Goal: Task Accomplishment & Management: Use online tool/utility

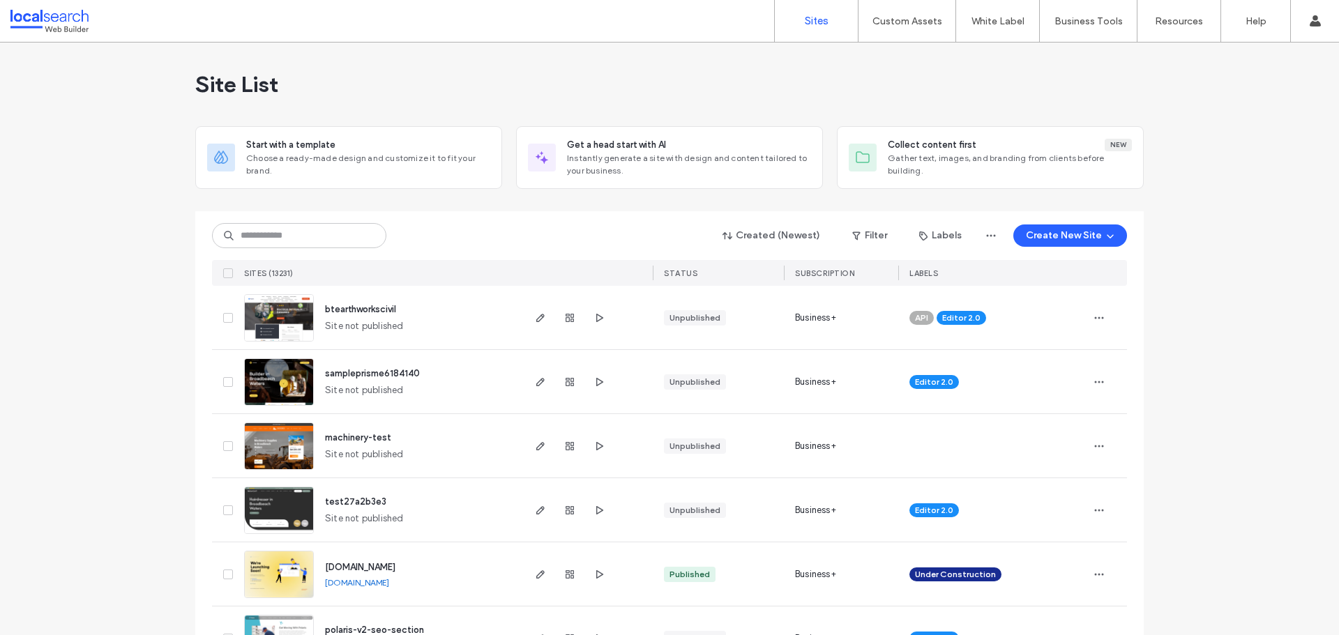
click at [302, 227] on input at bounding box center [299, 235] width 174 height 25
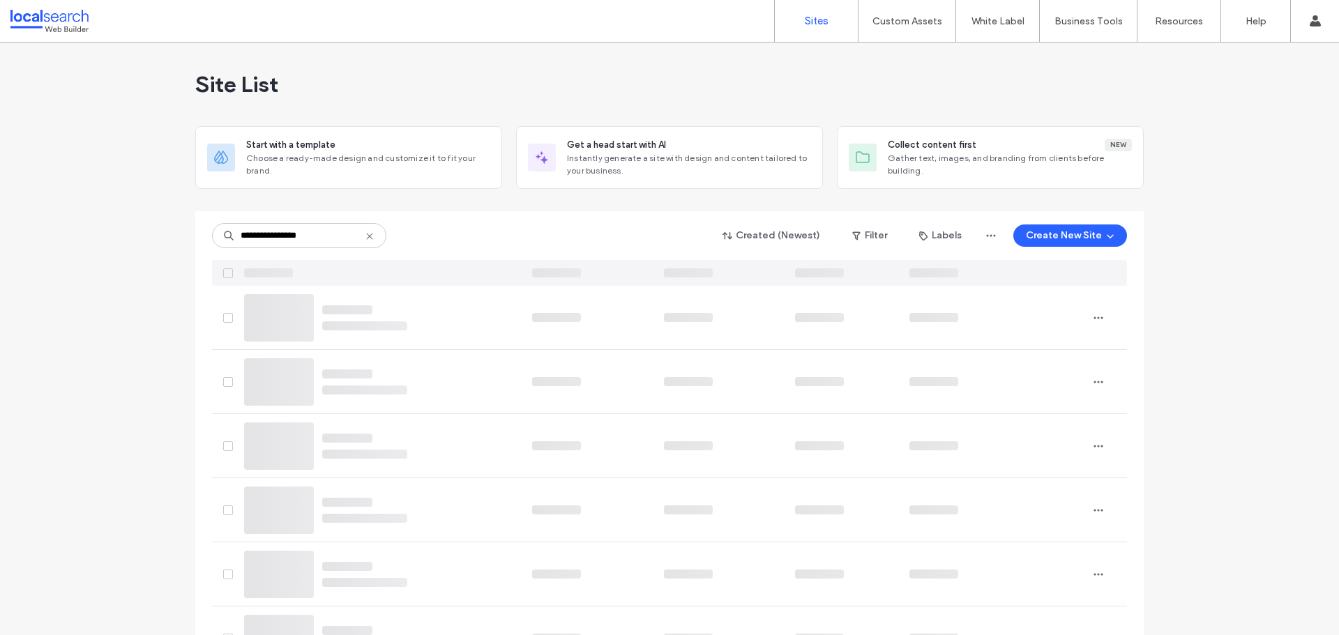
type input "**********"
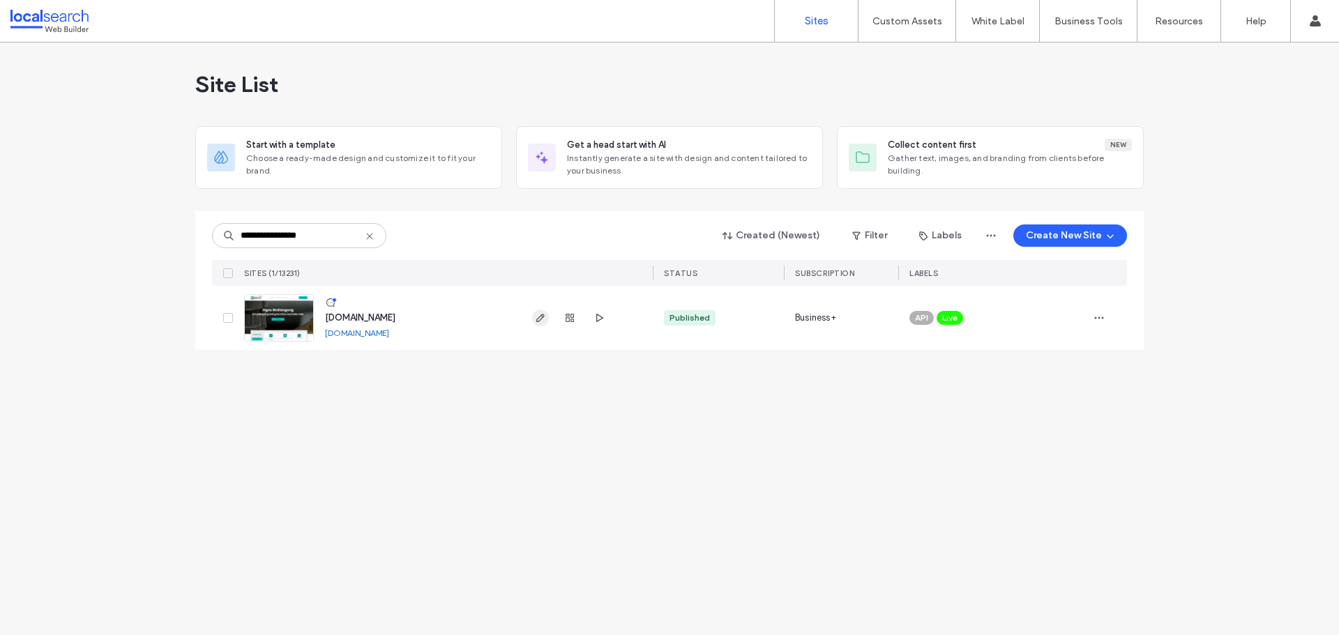
click at [538, 313] on icon "button" at bounding box center [540, 317] width 11 height 11
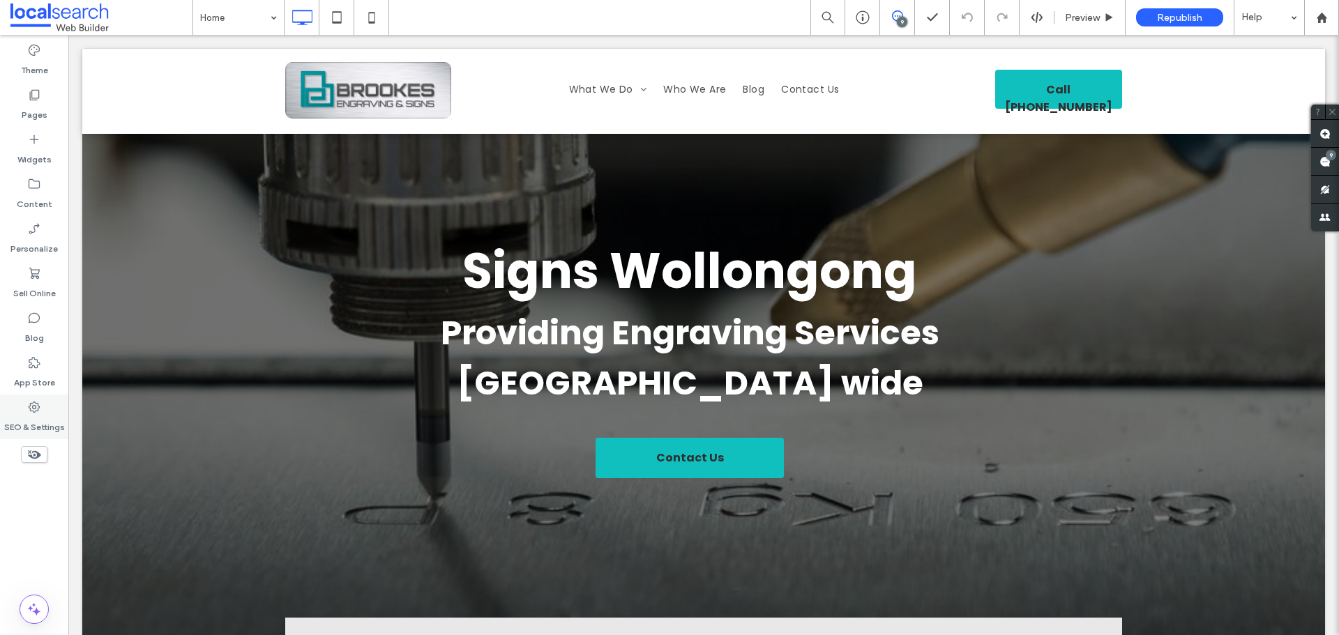
click at [46, 419] on label "SEO & Settings" at bounding box center [34, 424] width 61 height 20
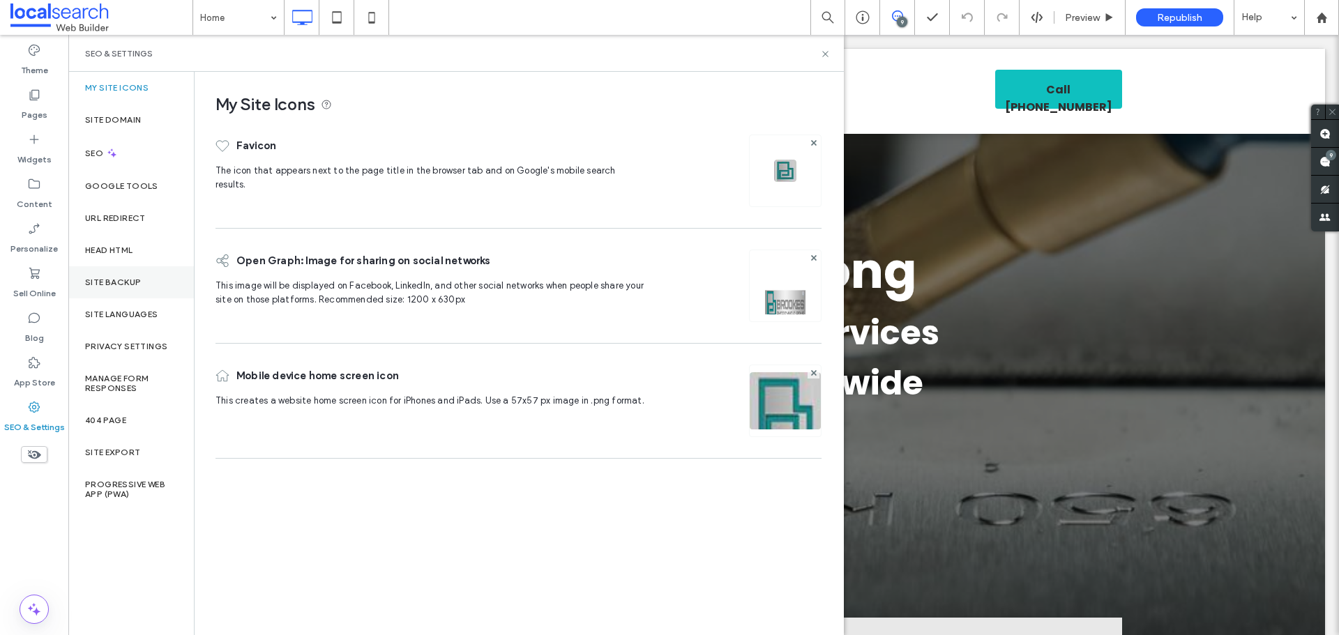
click at [123, 278] on label "Site Backup" at bounding box center [113, 283] width 56 height 10
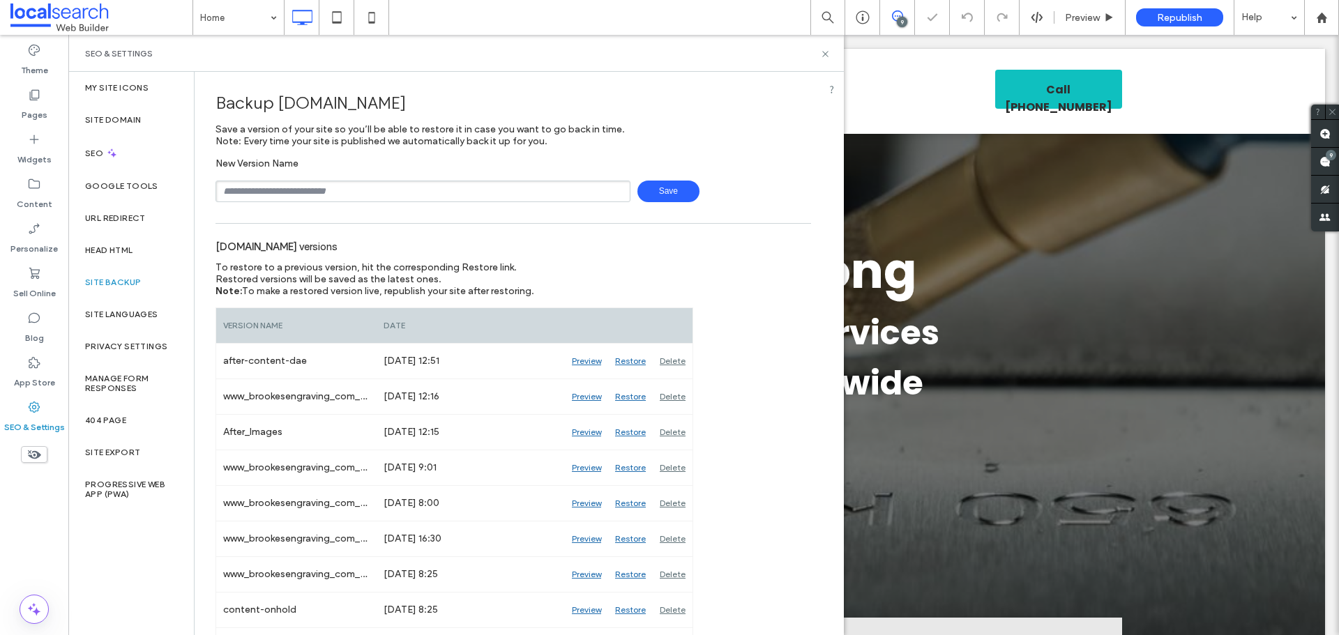
click at [399, 188] on input "text" at bounding box center [423, 192] width 415 height 22
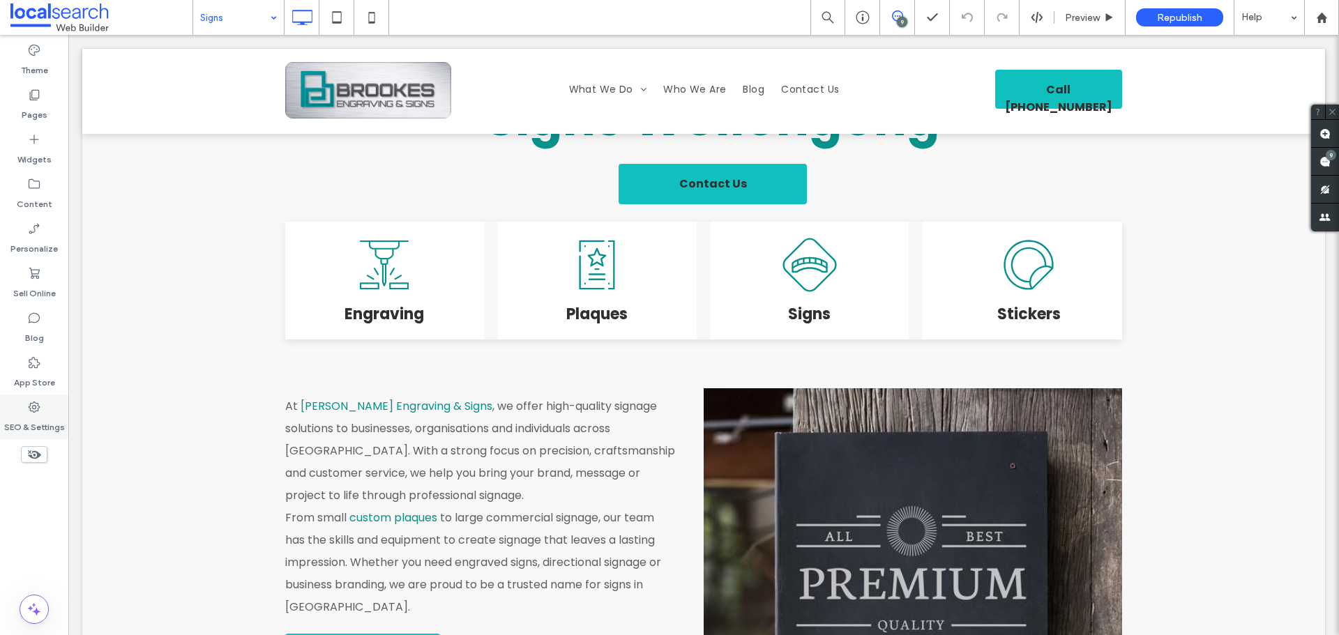
click at [48, 425] on label "SEO & Settings" at bounding box center [34, 424] width 61 height 20
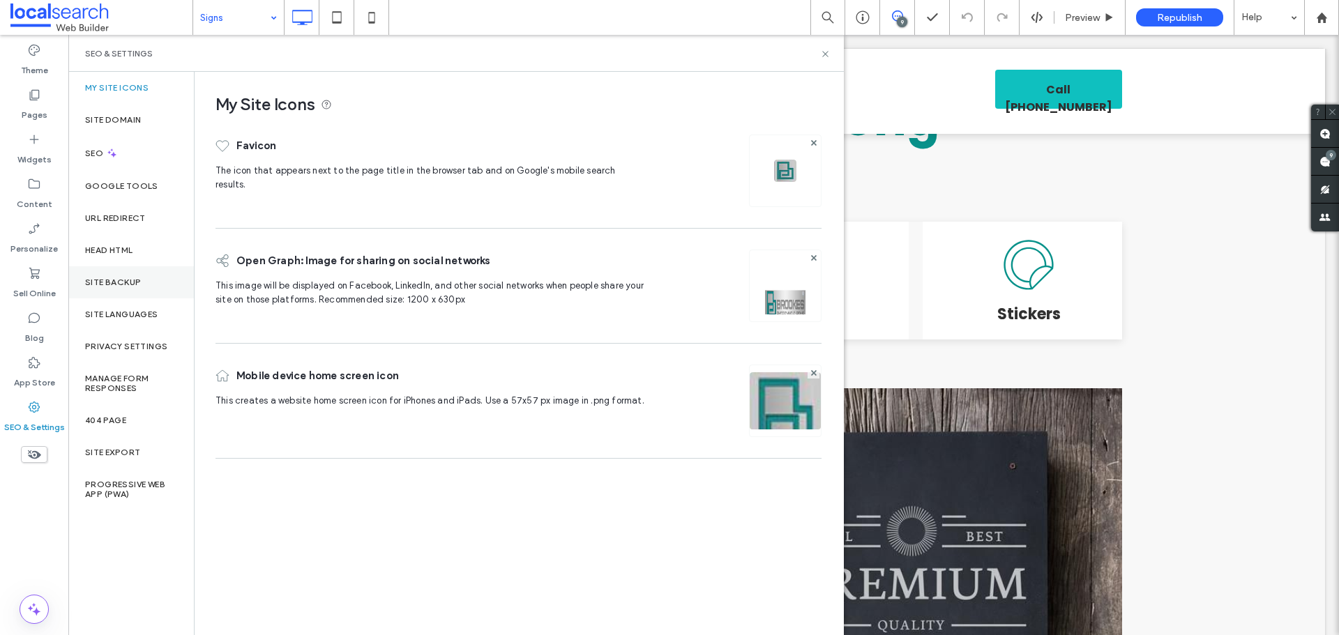
click at [122, 285] on label "Site Backup" at bounding box center [113, 283] width 56 height 10
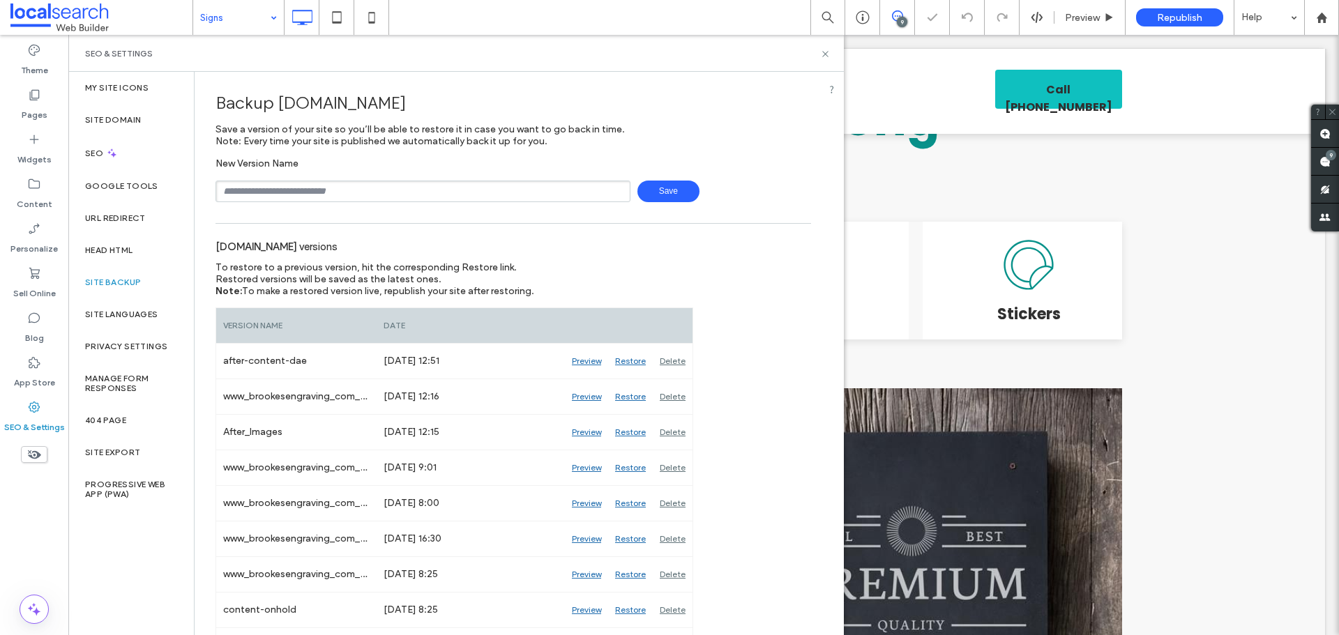
click at [257, 196] on input "text" at bounding box center [423, 192] width 415 height 22
type input "**********"
click at [653, 188] on span "Save" at bounding box center [668, 192] width 62 height 22
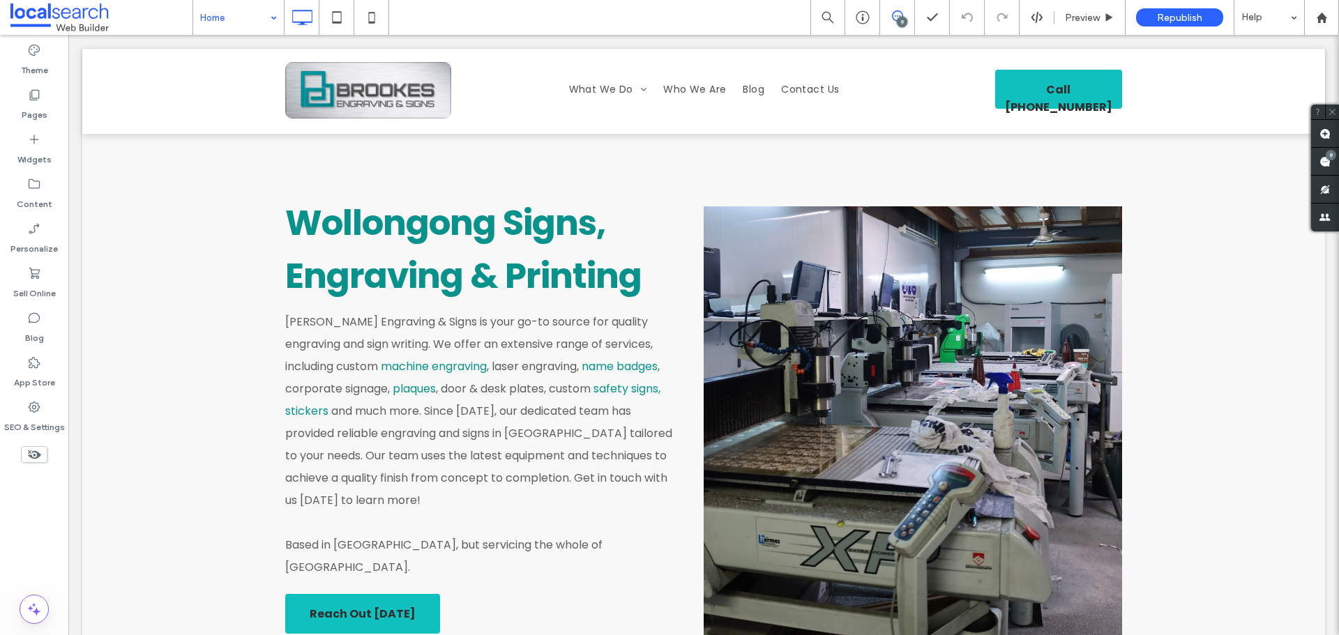
scroll to position [837, 0]
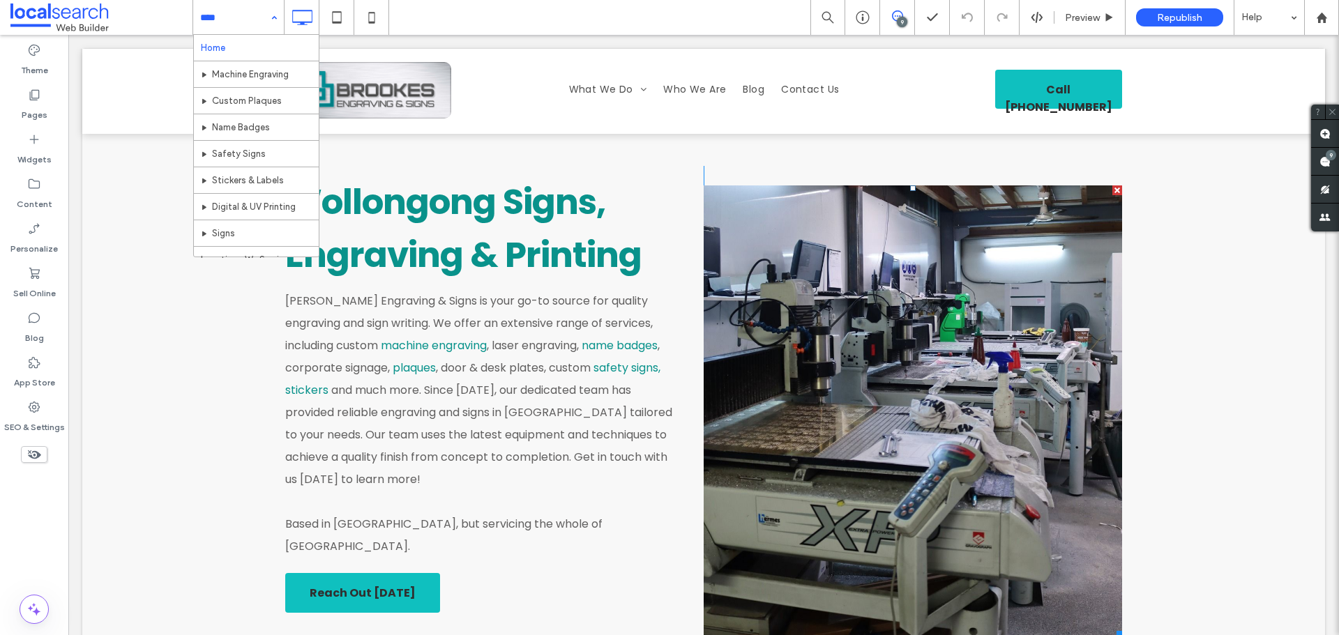
click at [821, 303] on link at bounding box center [913, 411] width 418 height 451
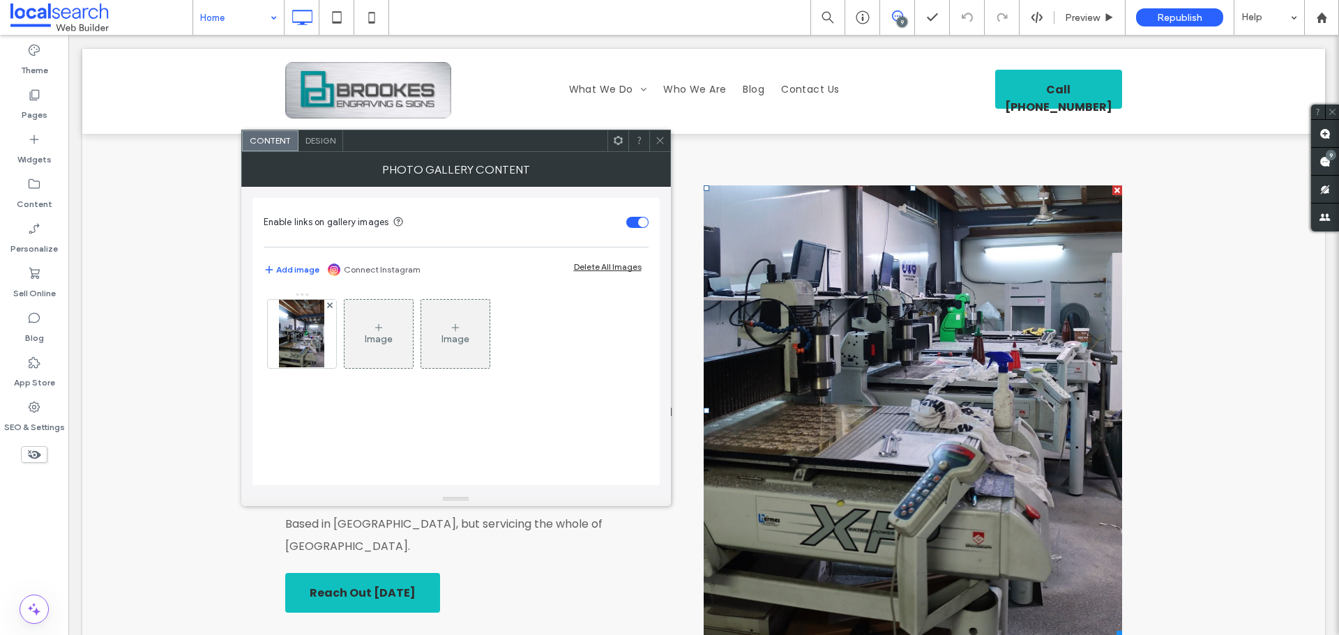
click at [821, 303] on link at bounding box center [913, 411] width 418 height 451
click at [316, 345] on img at bounding box center [301, 334] width 45 height 68
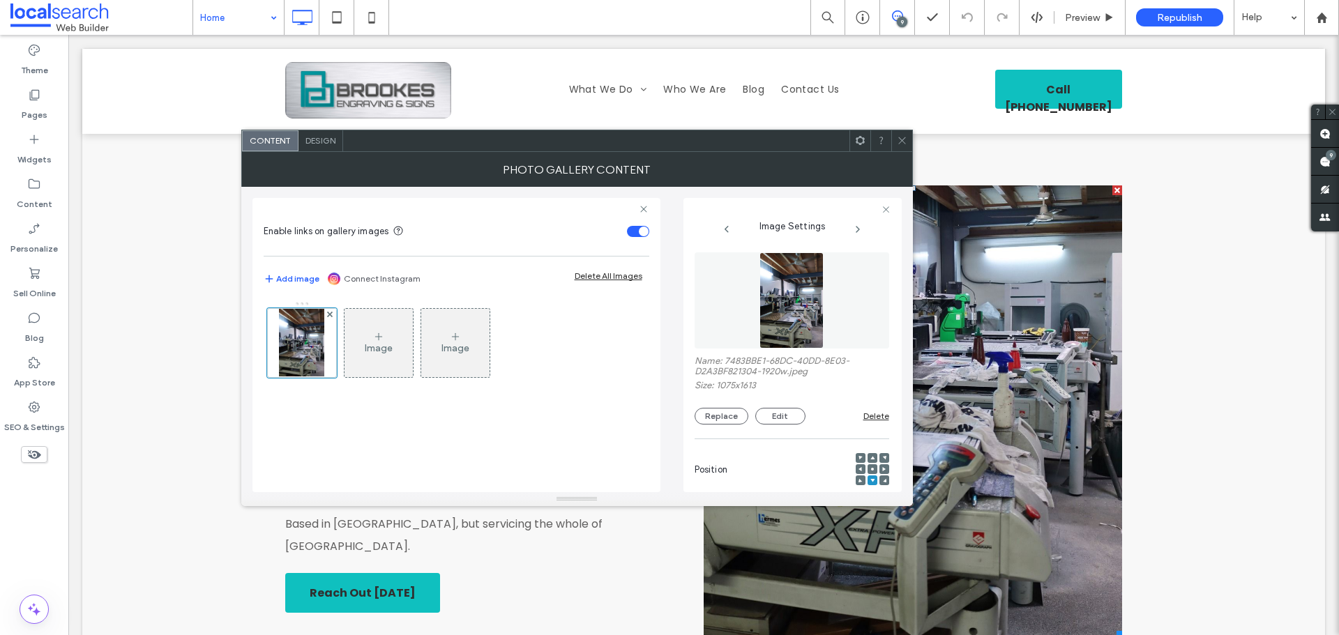
click at [751, 358] on label "Name: 7483BBE1-68DC-40DD-8E03-D2A3BF821304-1920w.jpeg" at bounding box center [792, 368] width 195 height 24
click at [747, 358] on label "Name: 7483BBE1-68DC-40DD-8E03-D2A3BF821304-1920w.jpeg" at bounding box center [792, 368] width 195 height 24
copy label "7483BBE1"
click at [26, 197] on label "Content" at bounding box center [35, 201] width 36 height 20
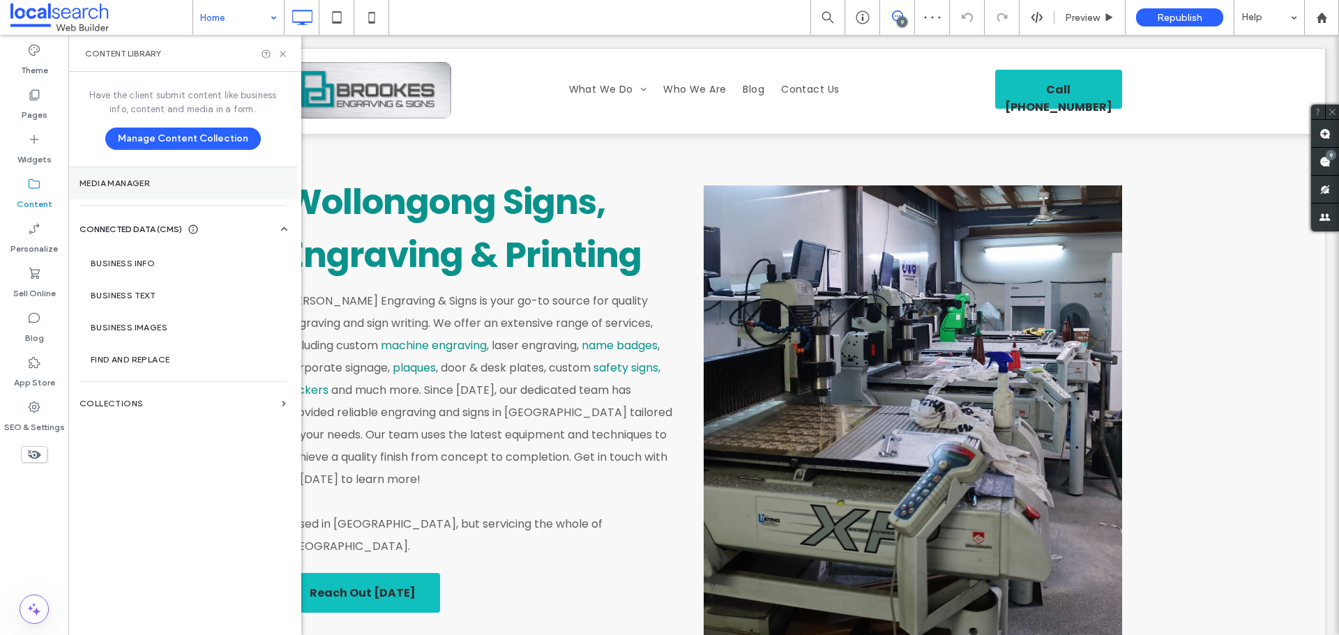
click at [136, 186] on label "Media Manager" at bounding box center [183, 184] width 206 height 10
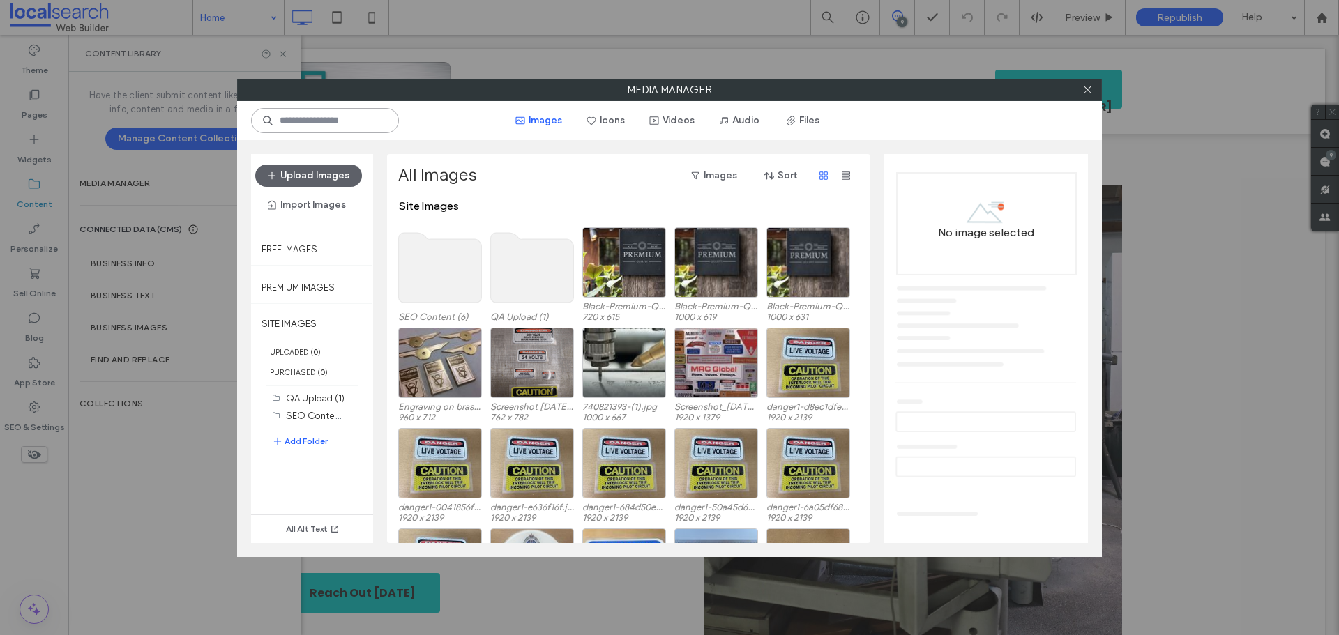
click at [287, 115] on input at bounding box center [325, 120] width 148 height 25
paste input "********"
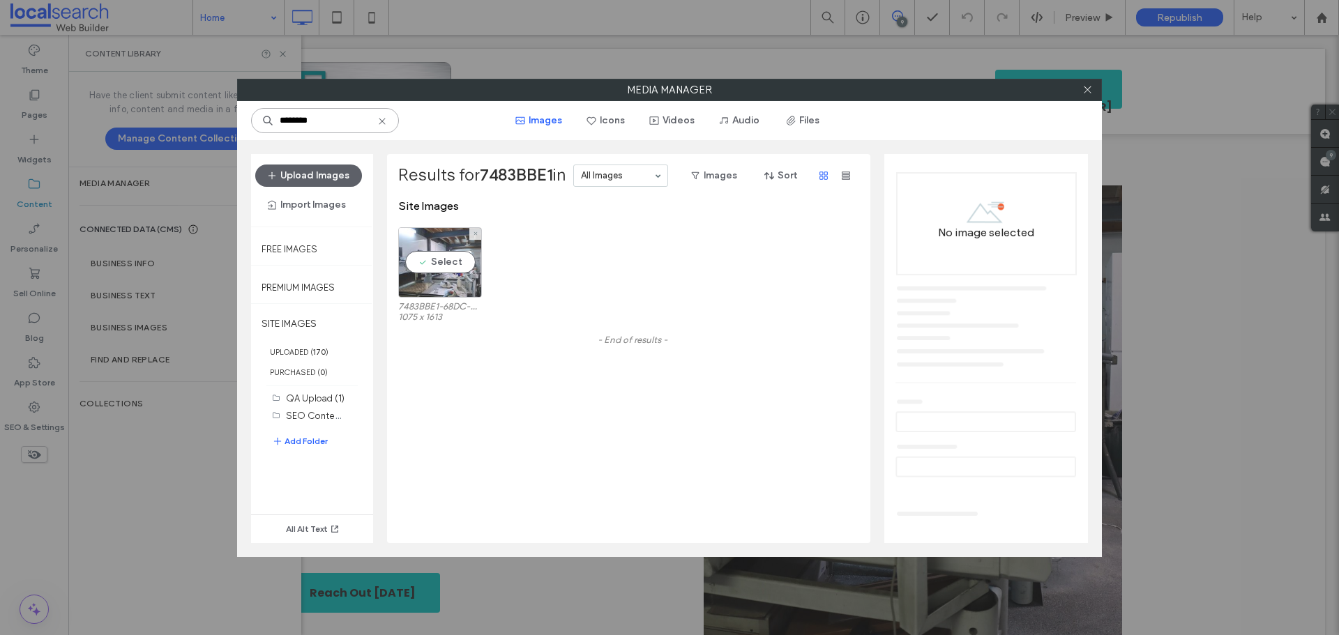
type input "********"
click at [448, 262] on div "Select" at bounding box center [440, 262] width 84 height 70
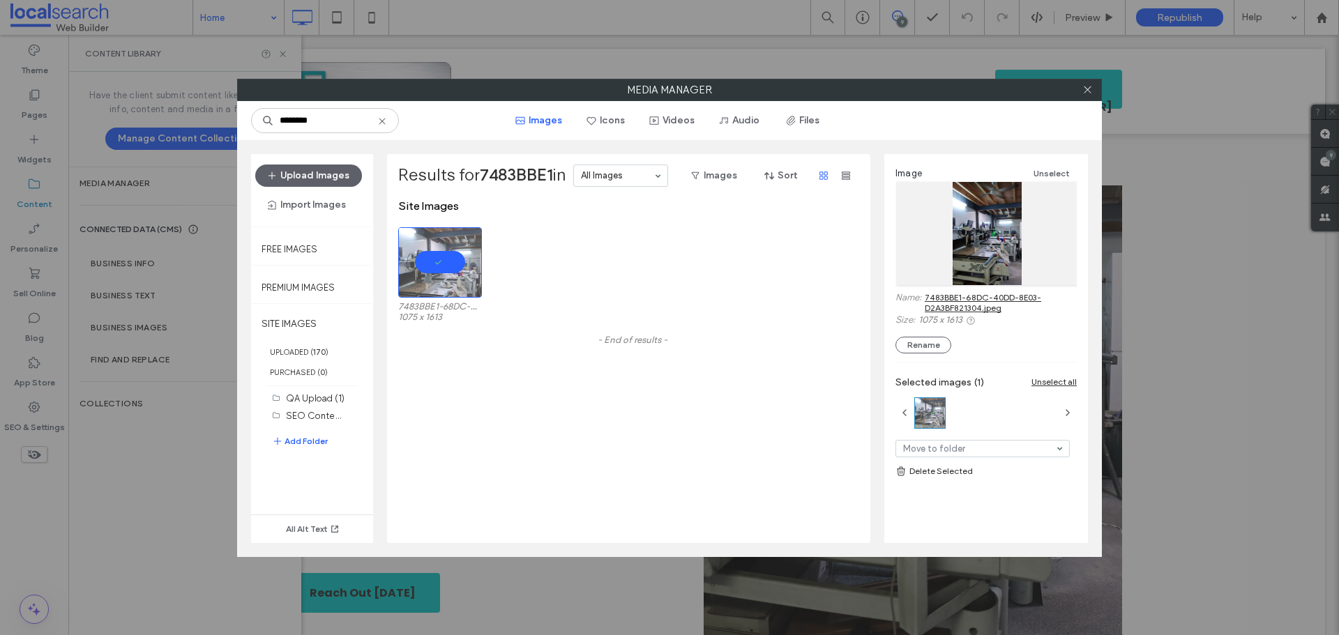
click at [979, 295] on link "7483BBE1-68DC-40DD-8E03-D2A3BF821304.jpeg" at bounding box center [1001, 302] width 152 height 21
click at [388, 114] on input "********" at bounding box center [325, 120] width 148 height 25
click at [383, 119] on use at bounding box center [382, 121] width 6 height 6
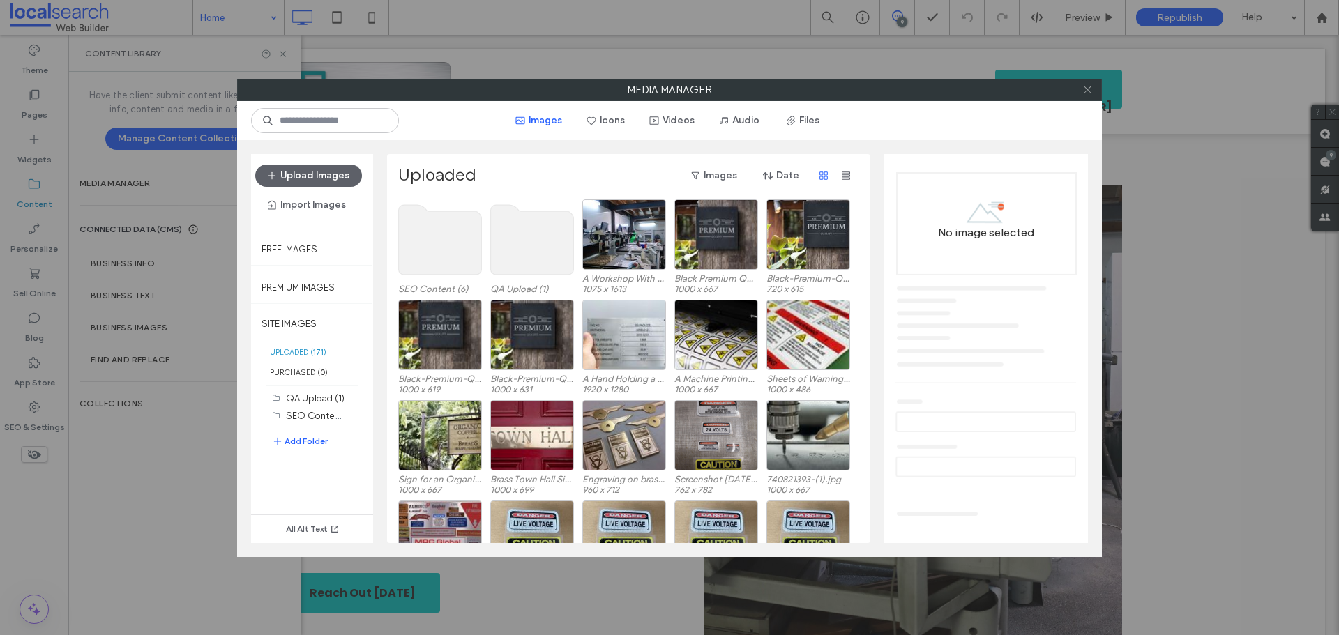
click at [1089, 86] on icon at bounding box center [1087, 89] width 10 height 10
